Goal: Task Accomplishment & Management: Manage account settings

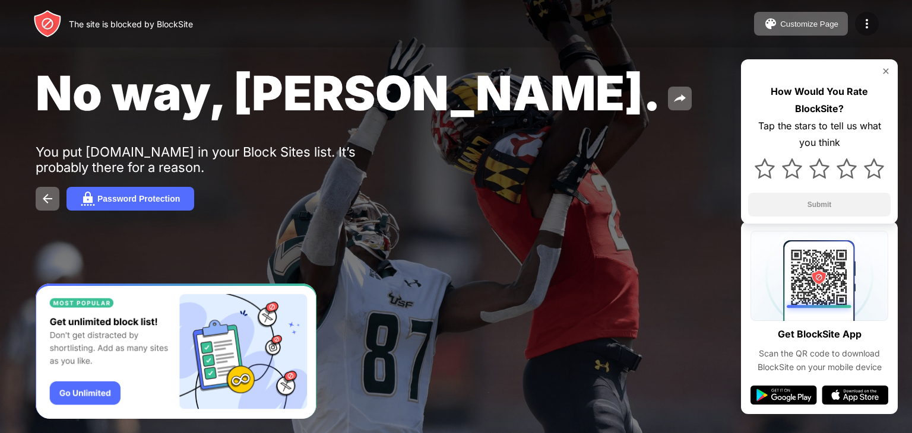
click at [859, 17] on div at bounding box center [867, 24] width 24 height 24
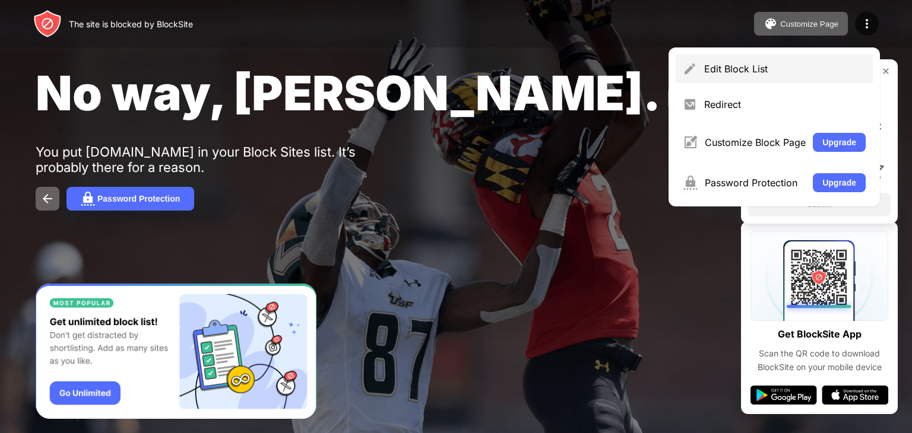
click at [793, 75] on div "Edit Block List" at bounding box center [774, 69] width 197 height 28
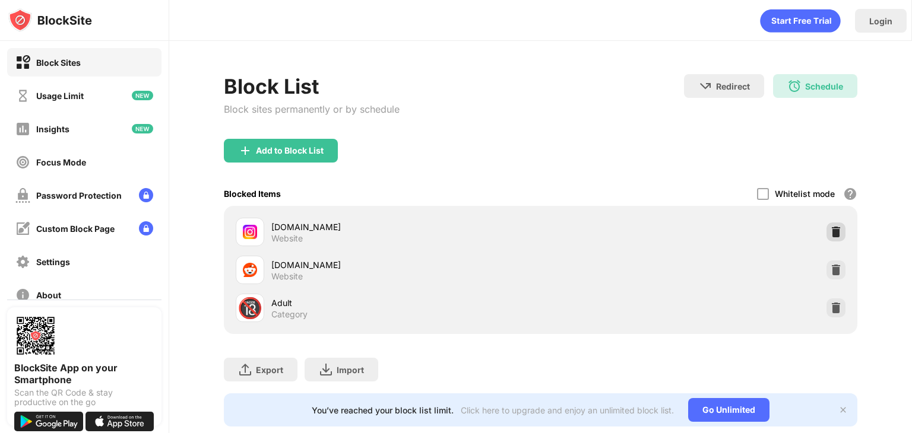
click at [826, 239] on div at bounding box center [835, 232] width 19 height 19
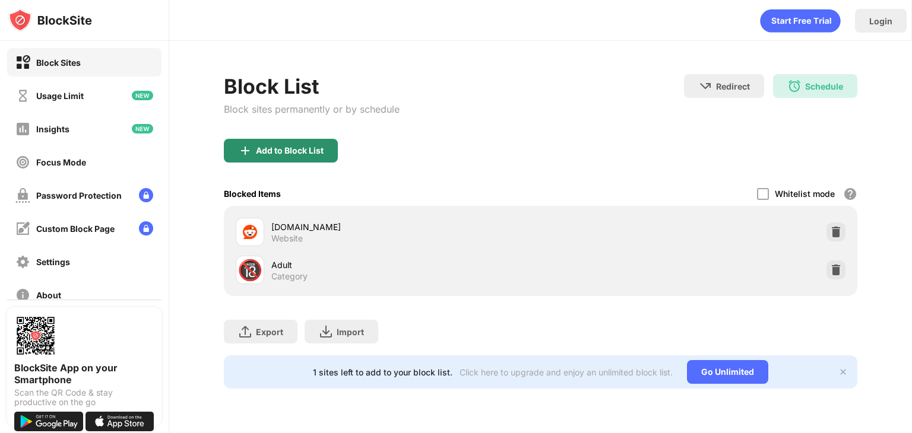
click at [278, 148] on div "Add to Block List" at bounding box center [290, 150] width 68 height 9
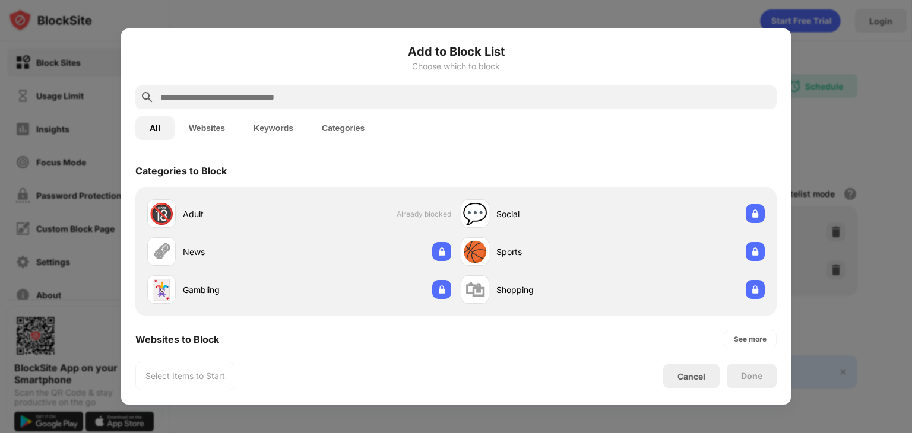
click at [275, 91] on input "text" at bounding box center [465, 97] width 613 height 14
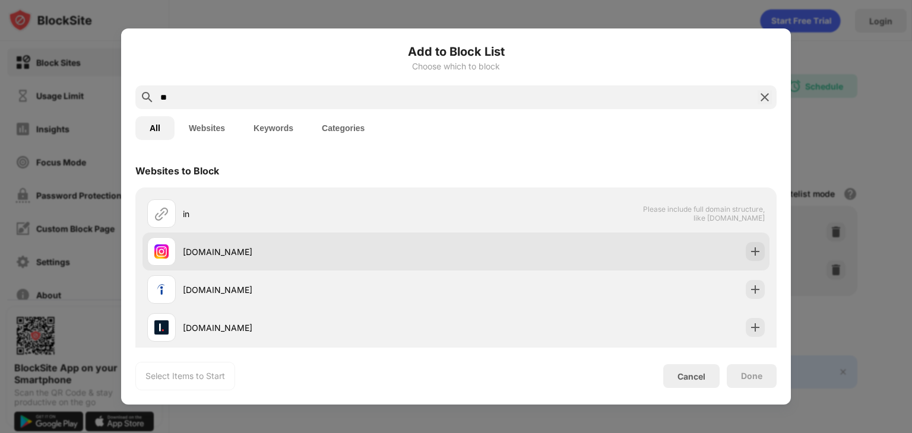
type input "**"
click at [261, 252] on div "[DOMAIN_NAME]" at bounding box center [319, 252] width 273 height 12
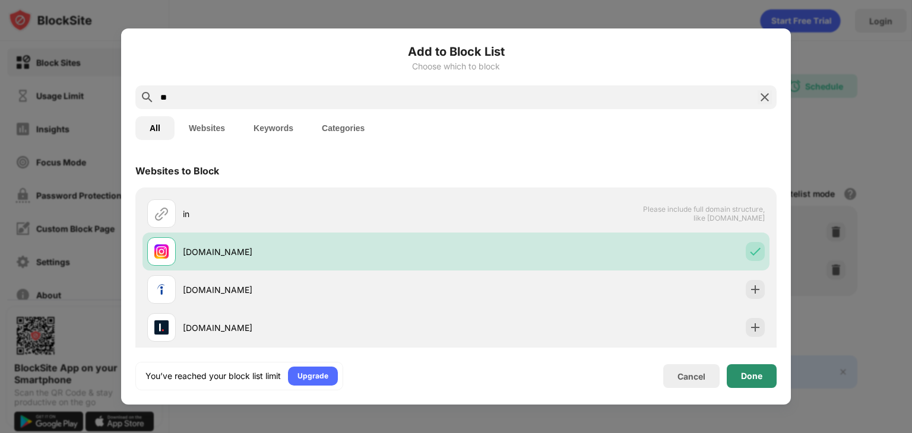
click at [752, 376] on div "Done" at bounding box center [751, 376] width 21 height 9
